Goal: Answer question/provide support

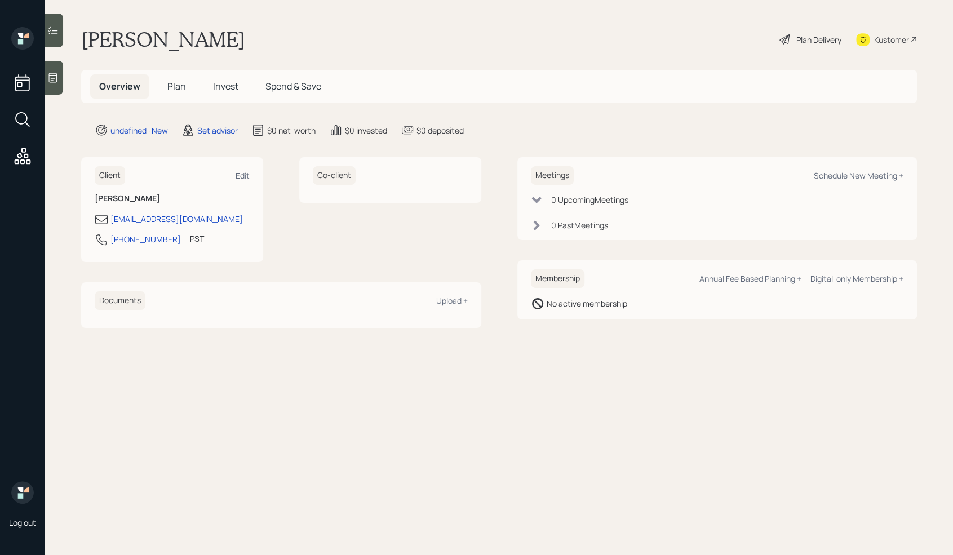
click at [64, 76] on main "[PERSON_NAME] Plan Delivery Kustomer Overview Plan Invest Spend & Save undefine…" at bounding box center [499, 277] width 908 height 555
click at [60, 77] on div at bounding box center [54, 78] width 18 height 34
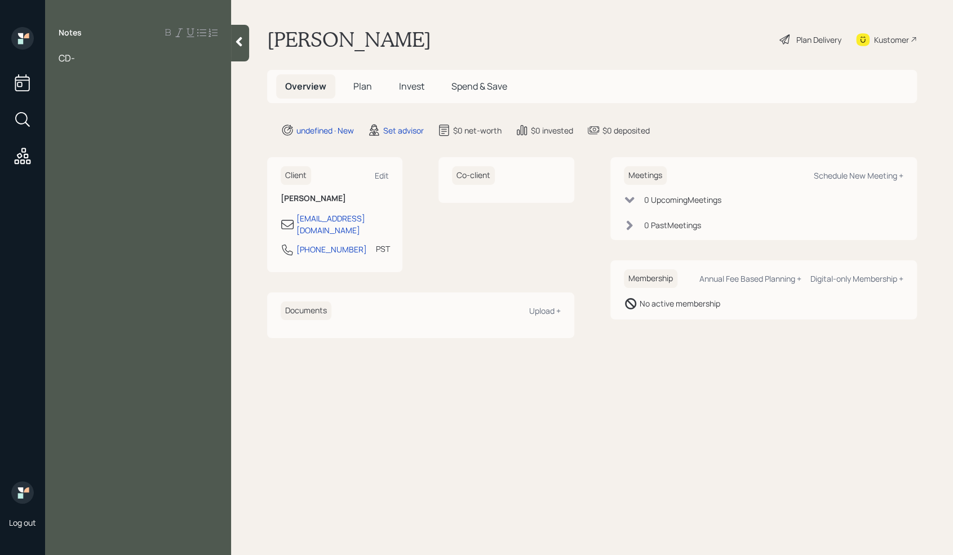
click at [90, 64] on div at bounding box center [138, 70] width 159 height 12
click at [82, 61] on div "CD-" at bounding box center [138, 58] width 159 height 12
click at [126, 69] on div at bounding box center [138, 70] width 159 height 12
click at [123, 64] on div at bounding box center [138, 70] width 159 height 12
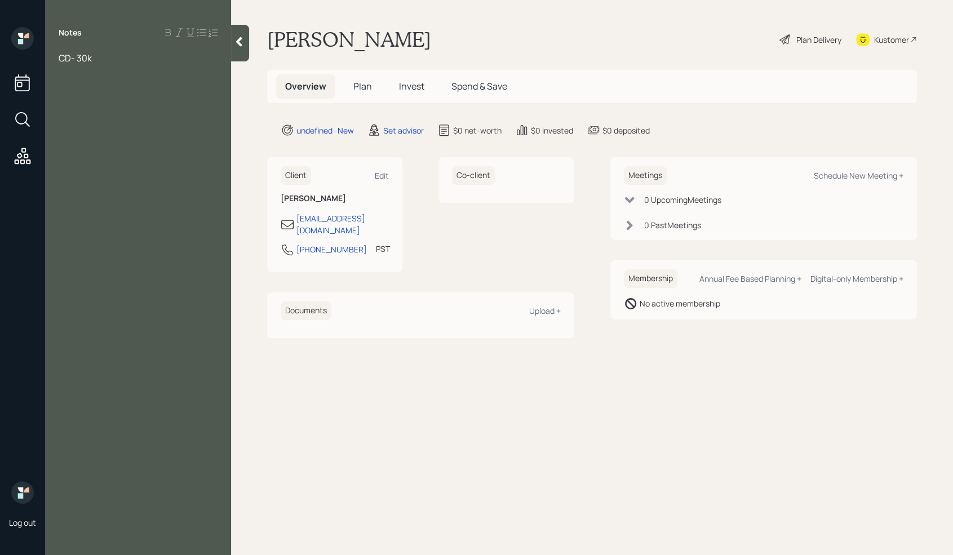
click at [115, 56] on div "CD- 30k" at bounding box center [138, 58] width 159 height 12
click at [59, 60] on span "CD- 30k" at bounding box center [75, 58] width 33 height 12
